Goal: Task Accomplishment & Management: Complete application form

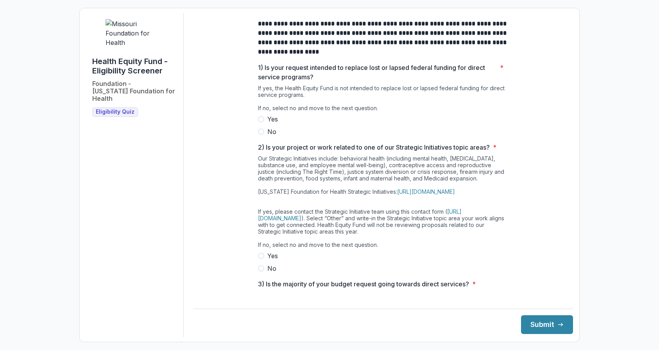
click at [272, 136] on span "No" at bounding box center [271, 131] width 9 height 9
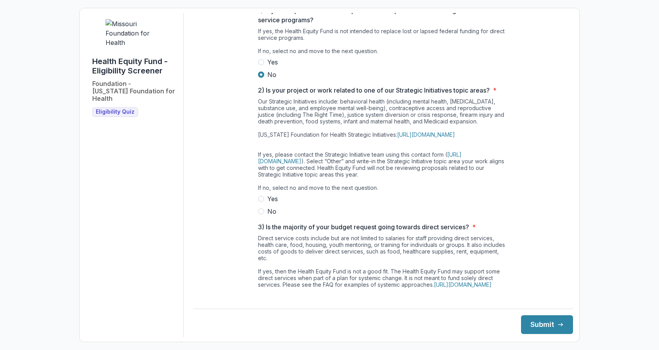
scroll to position [83, 0]
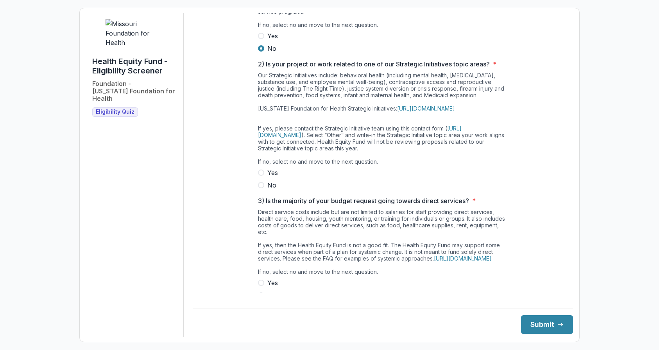
click at [259, 188] on span at bounding box center [261, 185] width 6 height 6
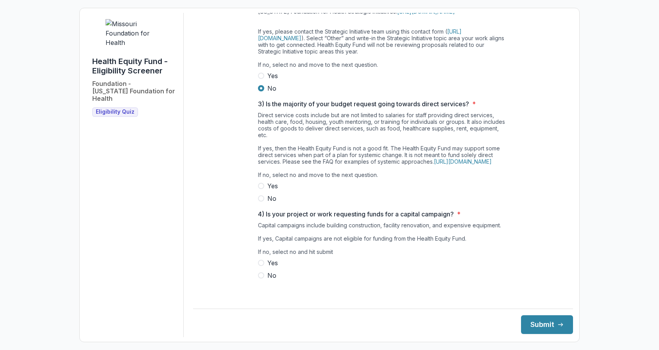
scroll to position [193, 0]
click at [263, 203] on label "No" at bounding box center [383, 198] width 250 height 9
click at [267, 280] on span "No" at bounding box center [271, 275] width 9 height 9
drag, startPoint x: 564, startPoint y: 243, endPoint x: 564, endPoint y: 271, distance: 27.7
click at [564, 271] on main "**********" at bounding box center [383, 153] width 380 height 280
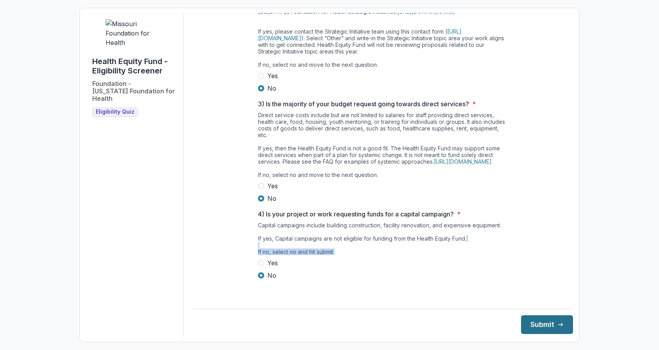
click at [544, 331] on button "Submit" at bounding box center [547, 324] width 52 height 19
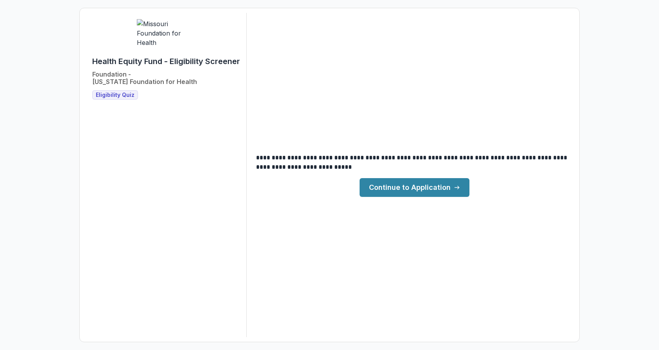
click at [445, 191] on link "Continue to Application" at bounding box center [414, 187] width 110 height 19
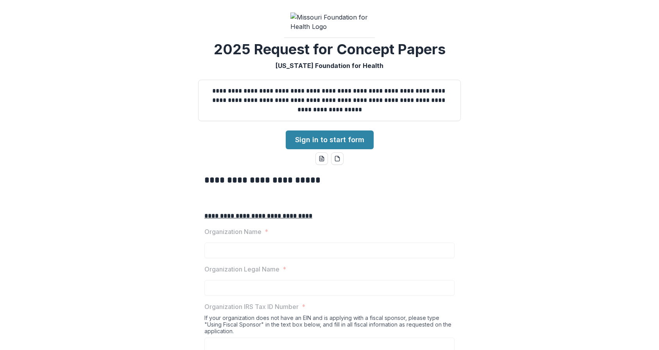
click at [393, 201] on div "**********" at bounding box center [329, 175] width 659 height 350
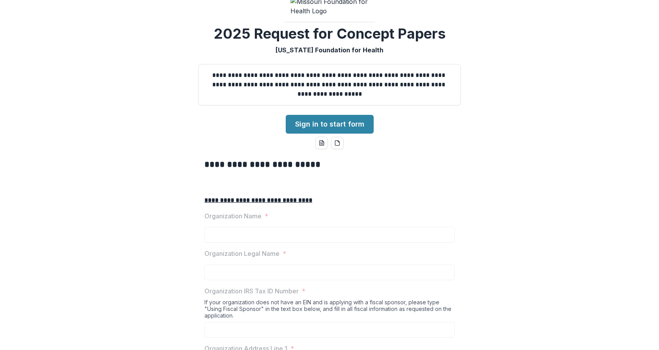
scroll to position [31, 0]
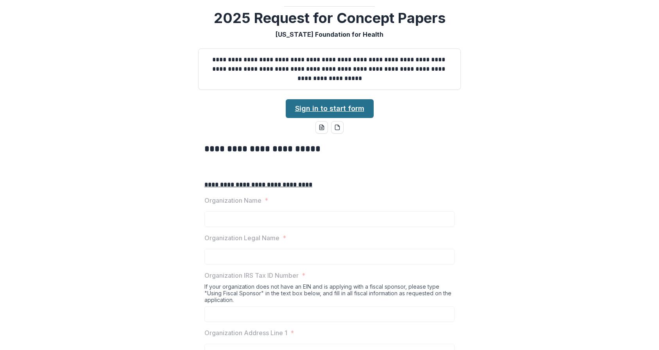
click at [332, 118] on link "Sign in to start form" at bounding box center [330, 108] width 88 height 19
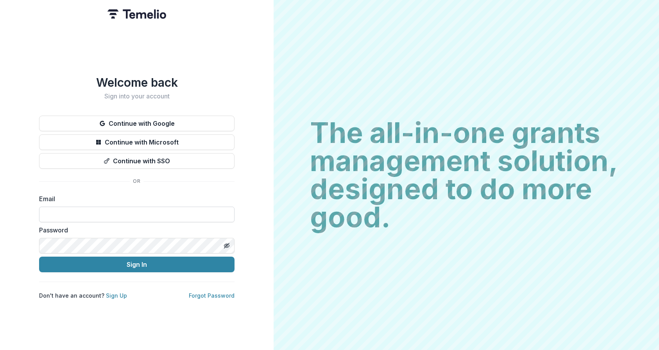
click at [177, 209] on input at bounding box center [136, 215] width 195 height 16
paste input "**********"
type input "**********"
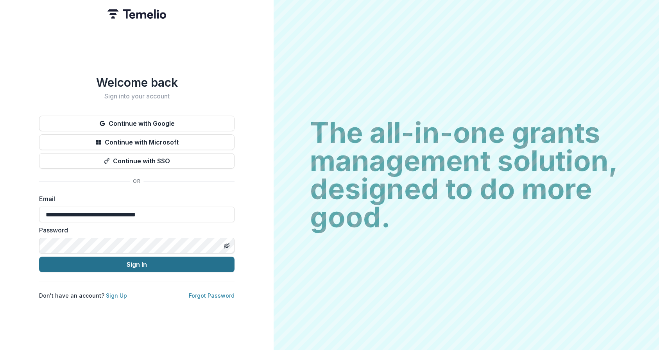
click at [138, 265] on button "Sign In" at bounding box center [136, 265] width 195 height 16
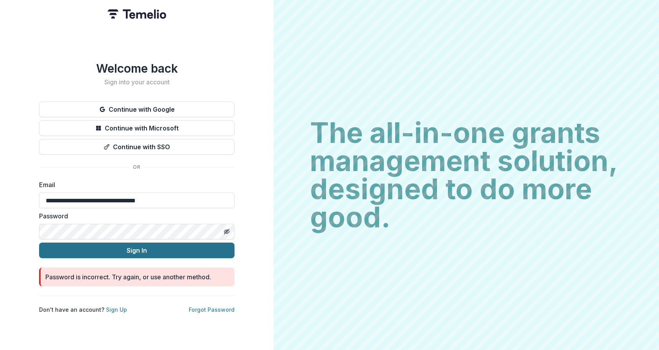
click at [139, 246] on button "Sign In" at bounding box center [136, 251] width 195 height 16
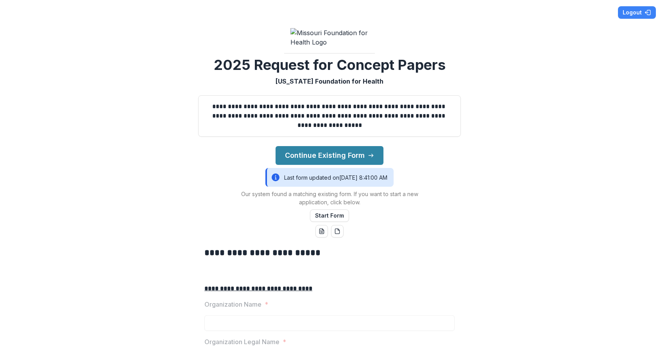
click at [446, 143] on div "**********" at bounding box center [329, 116] width 275 height 54
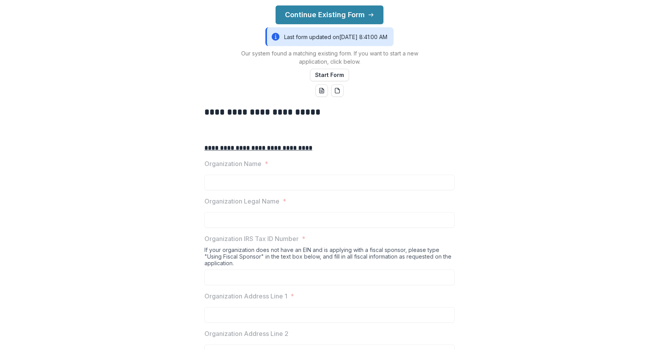
scroll to position [156, 0]
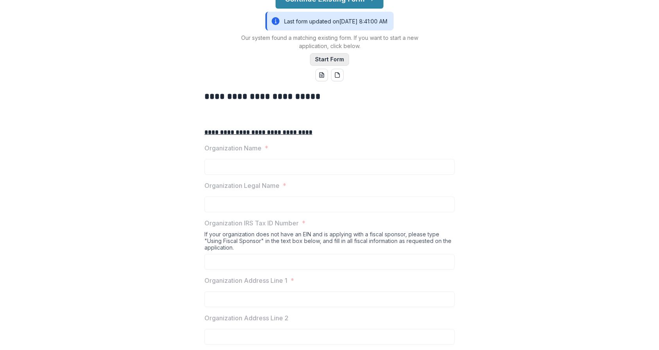
click at [329, 66] on button "Start Form" at bounding box center [329, 59] width 39 height 13
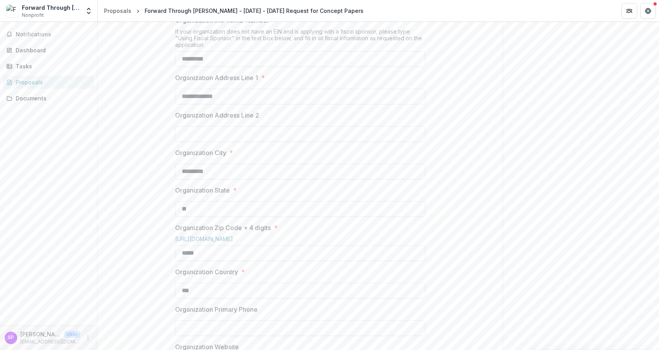
scroll to position [250, 0]
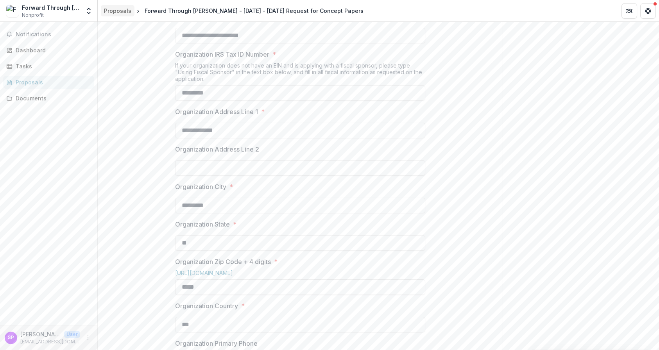
click at [120, 11] on div "Proposals" at bounding box center [117, 11] width 27 height 8
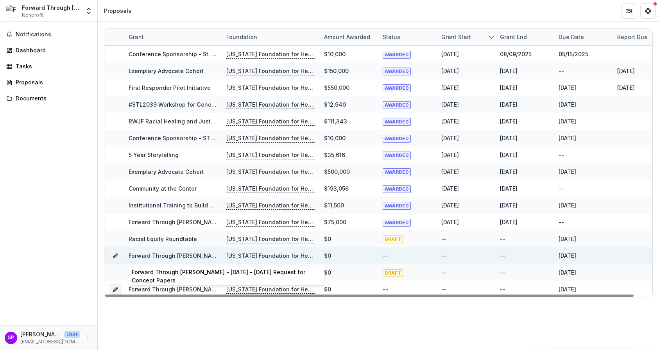
click at [202, 254] on link "Forward Through [PERSON_NAME] - [DATE] - [DATE] Request for Concept Papers" at bounding box center [238, 255] width 219 height 7
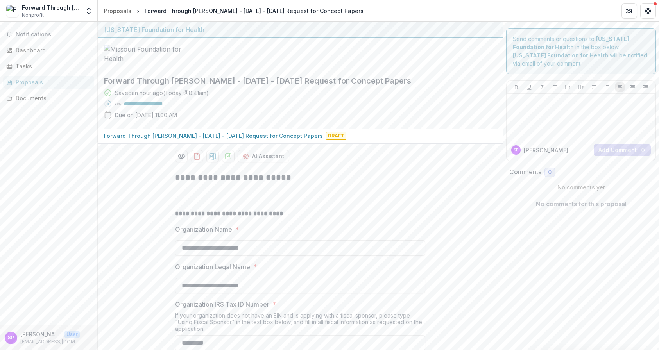
click at [455, 122] on div "Saved an hour ago ( [DATE] @ 8:41am ) 98 % Due on [DATE] 11:00 AM" at bounding box center [294, 106] width 380 height 34
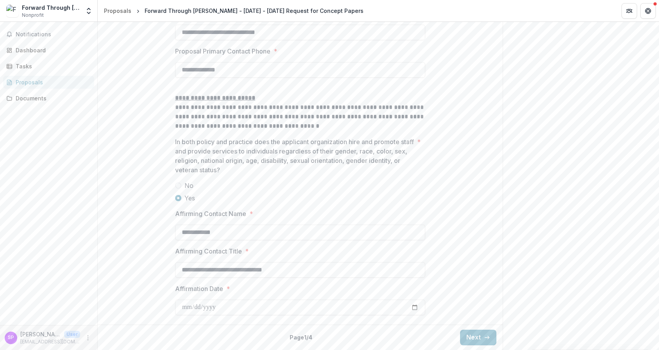
scroll to position [1174, 0]
click at [479, 334] on button "Next" at bounding box center [478, 338] width 36 height 16
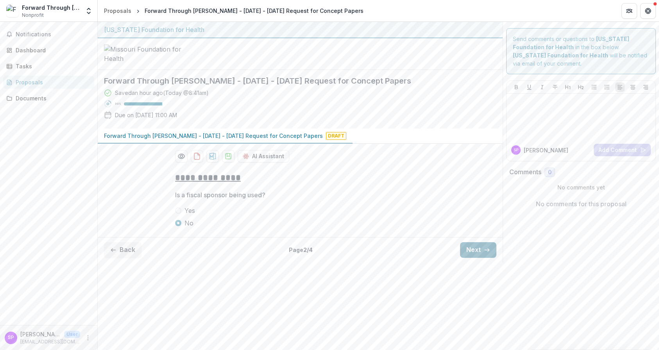
click at [477, 258] on button "Next" at bounding box center [478, 250] width 36 height 16
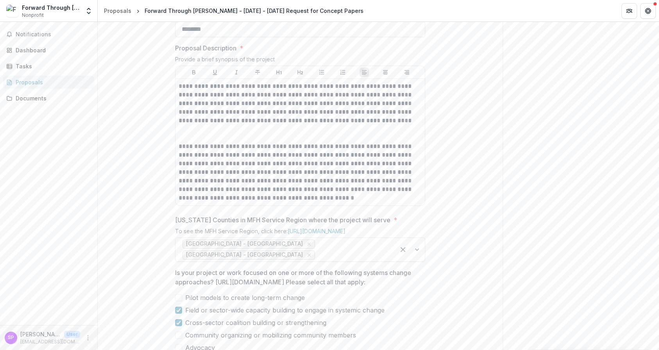
scroll to position [313, 0]
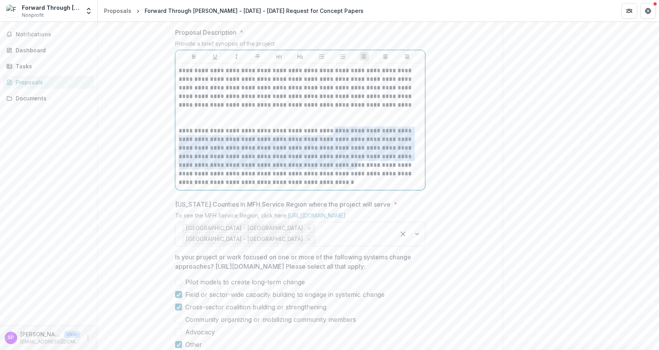
drag, startPoint x: 317, startPoint y: 193, endPoint x: 327, endPoint y: 221, distance: 30.1
click at [327, 187] on p "**********" at bounding box center [300, 157] width 243 height 60
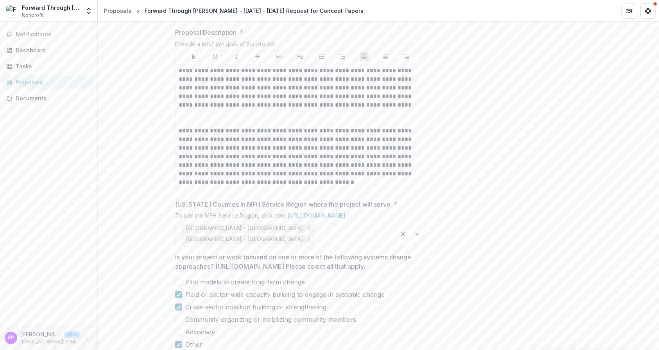
click at [445, 188] on div "**********" at bounding box center [300, 226] width 405 height 747
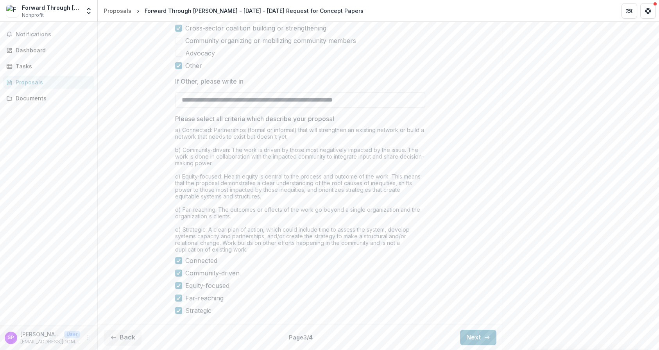
scroll to position [625, 0]
drag, startPoint x: 186, startPoint y: 136, endPoint x: 175, endPoint y: 137, distance: 10.9
click at [175, 108] on input "**********" at bounding box center [300, 100] width 250 height 16
click at [359, 108] on input "**********" at bounding box center [300, 100] width 250 height 16
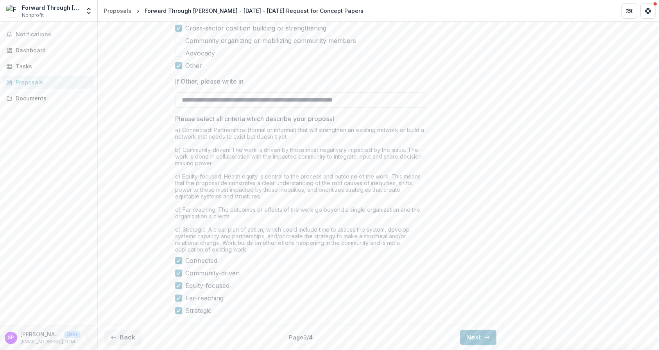
type input "**********"
click at [466, 334] on button "Next" at bounding box center [478, 338] width 36 height 16
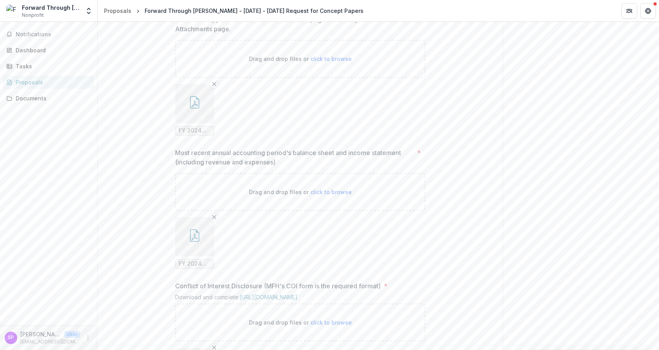
scroll to position [692, 0]
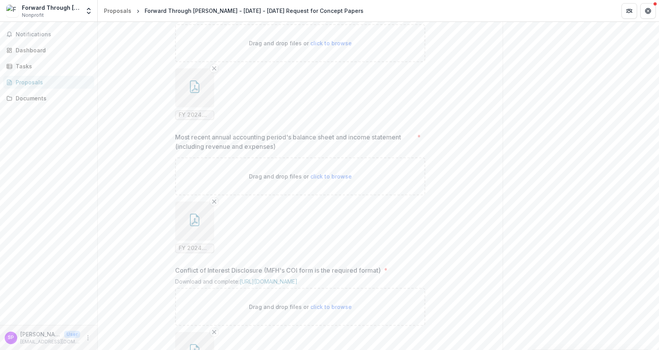
click at [194, 252] on span "FY 2024 Financial Statements - FTF - Audited.pdf" at bounding box center [195, 248] width 32 height 7
click at [213, 70] on line "Remove File" at bounding box center [215, 68] width 4 height 4
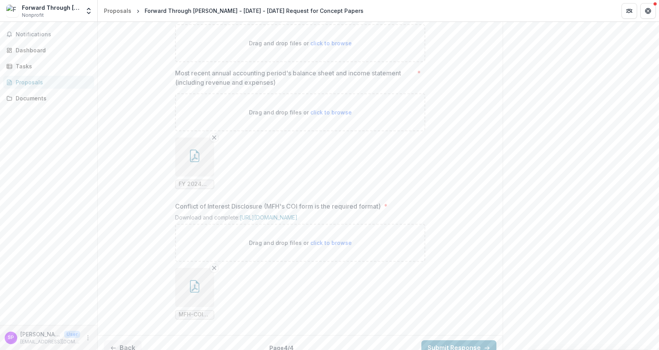
click at [279, 47] on p "Drag and drop files or click to browse" at bounding box center [300, 43] width 103 height 8
type input "**********"
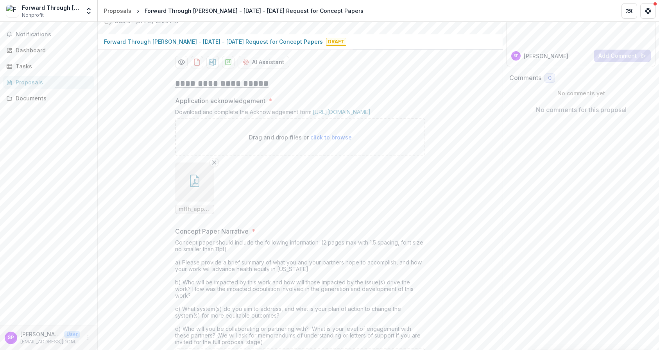
scroll to position [73, 0]
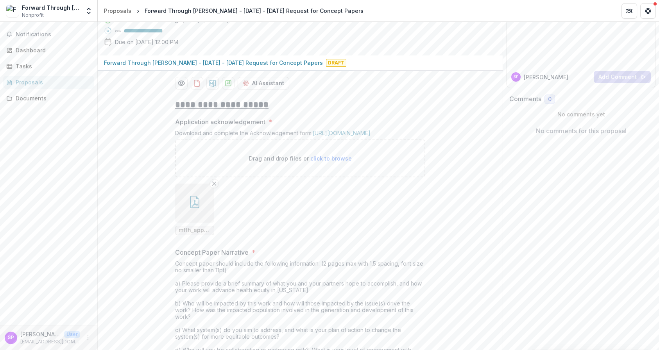
click at [184, 235] on span "mffh_appackn owledgement.pdf" at bounding box center [194, 230] width 39 height 9
click at [198, 208] on icon "button" at bounding box center [194, 202] width 9 height 13
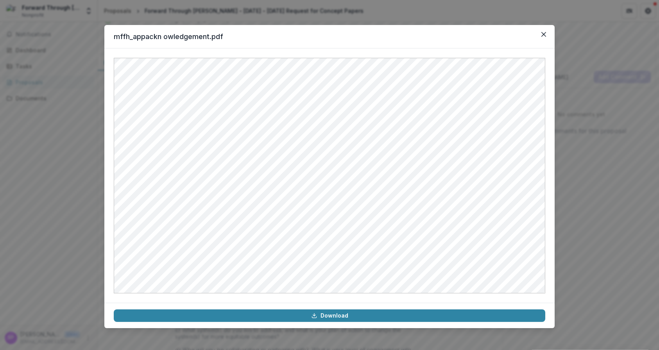
click at [567, 207] on div "mffh_appackn owledgement.pdf Download" at bounding box center [329, 175] width 659 height 350
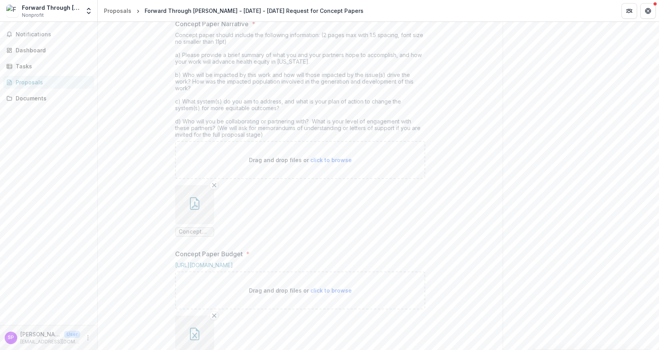
scroll to position [323, 0]
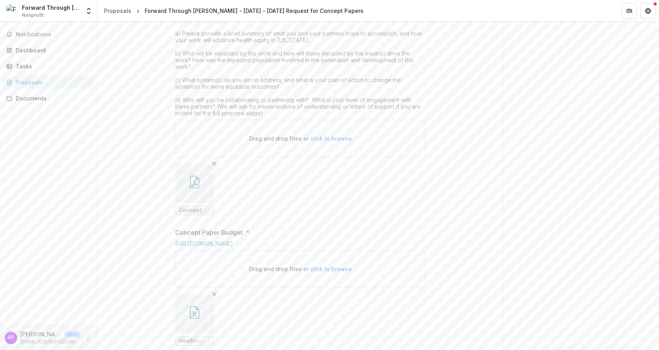
click at [198, 188] on icon "button" at bounding box center [194, 182] width 13 height 13
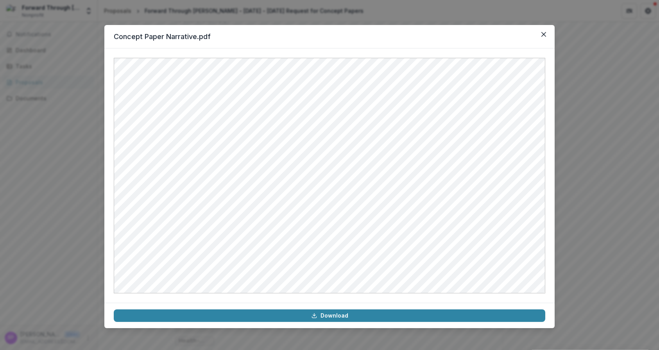
click at [574, 179] on div "Concept Paper Narrative.pdf Download" at bounding box center [329, 175] width 659 height 350
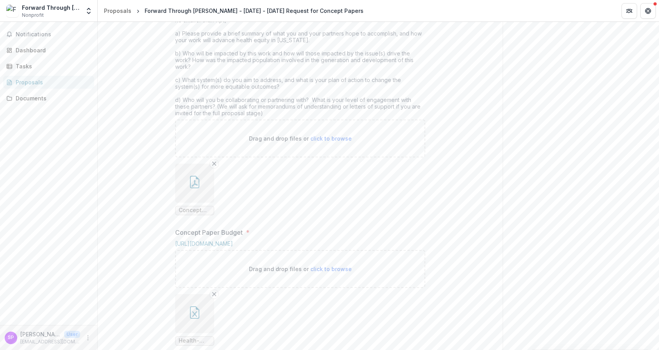
click at [443, 229] on div "**********" at bounding box center [300, 304] width 405 height 922
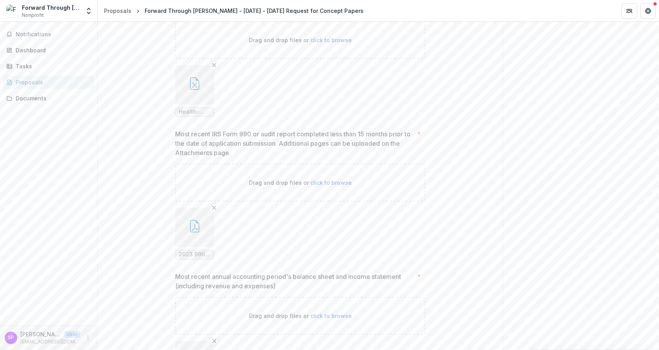
scroll to position [558, 0]
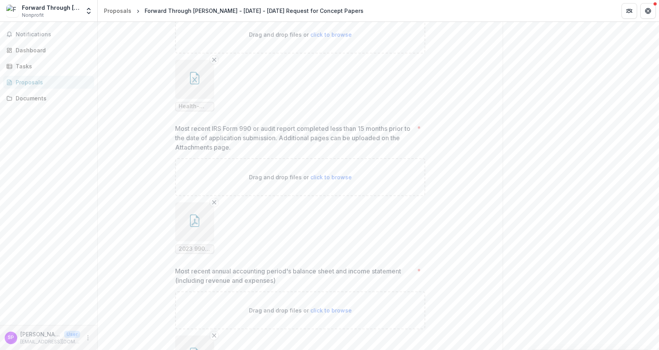
click at [207, 99] on button "button" at bounding box center [194, 79] width 39 height 39
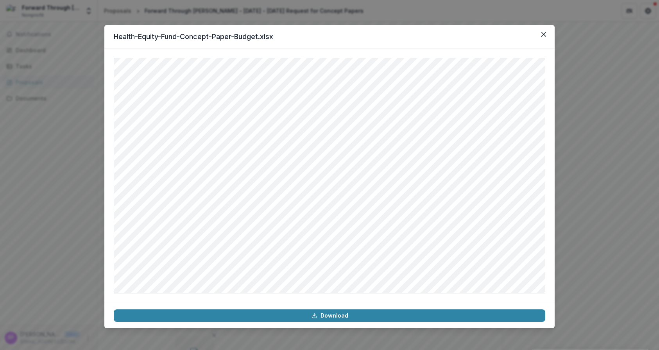
click at [556, 164] on div "Health-Equity-Fund-Concept-Paper-Budget.xlsx Download" at bounding box center [329, 175] width 659 height 350
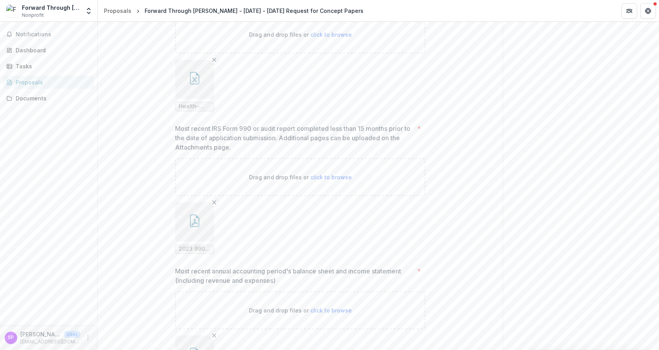
click at [424, 186] on div "**********" at bounding box center [300, 69] width 263 height 922
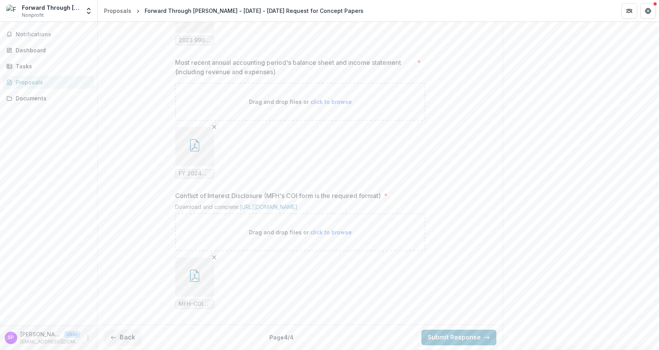
scroll to position [839, 0]
click at [203, 284] on button "button" at bounding box center [194, 276] width 39 height 39
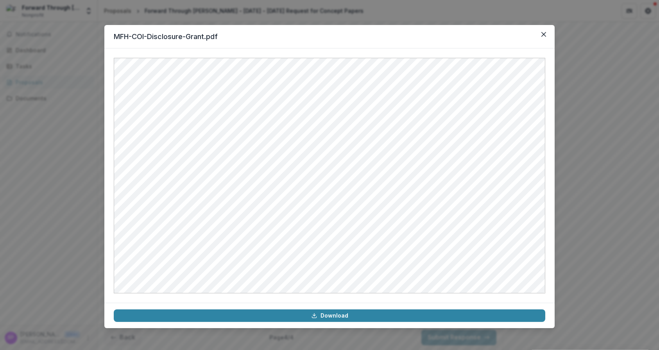
click at [581, 164] on div "MFH-COI-Disclosure-Grant.pdf Download" at bounding box center [329, 175] width 659 height 350
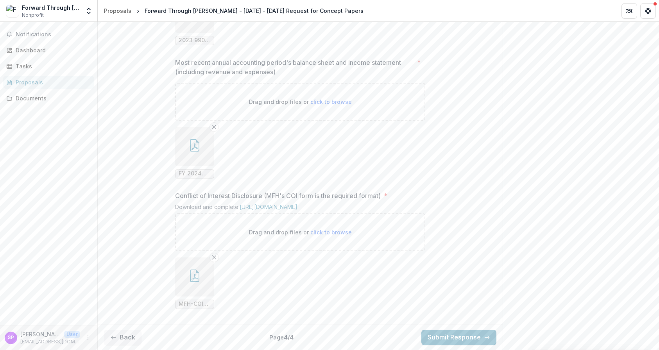
click at [450, 334] on button "Submit Response" at bounding box center [458, 338] width 75 height 16
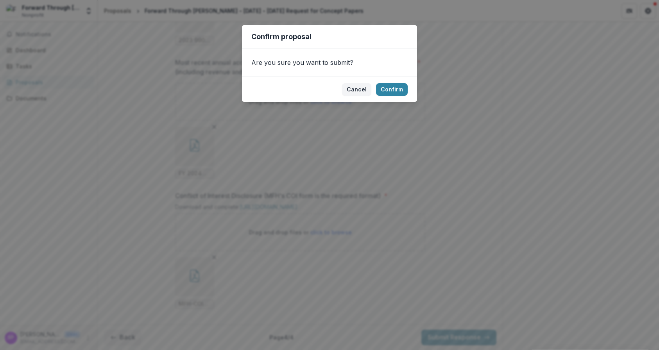
click at [396, 82] on footer "Cancel Confirm" at bounding box center [329, 89] width 175 height 25
click at [392, 89] on button "Confirm" at bounding box center [392, 89] width 32 height 13
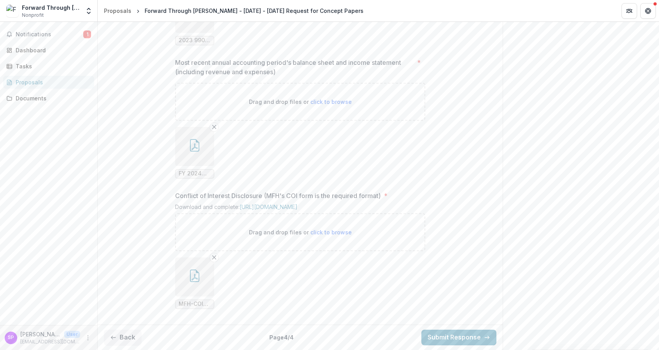
scroll to position [864, 0]
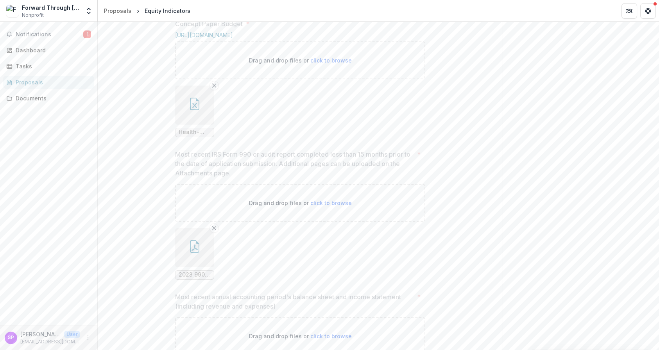
scroll to position [536, 0]
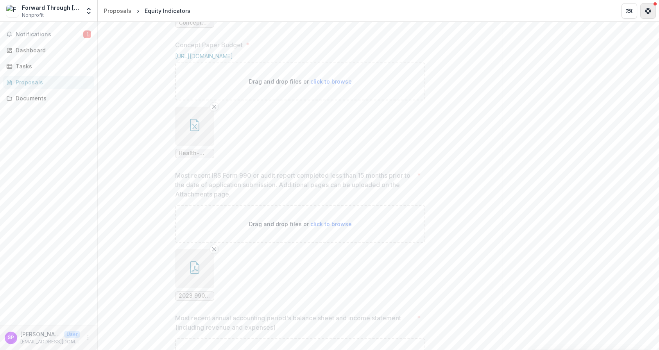
click at [648, 15] on button "Get Help" at bounding box center [648, 11] width 16 height 16
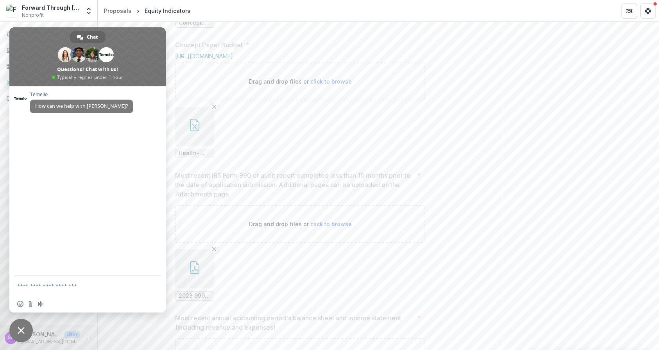
click at [26, 333] on span "Close chat" at bounding box center [20, 330] width 23 height 23
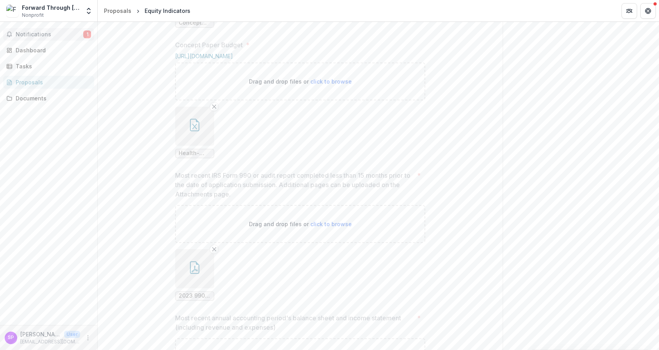
click at [68, 37] on span "Notifications" at bounding box center [50, 34] width 68 height 7
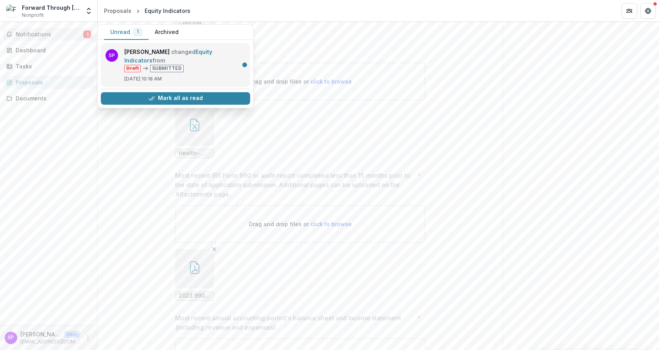
click at [208, 64] on link "Equity Indicators" at bounding box center [168, 55] width 88 height 15
